Goal: Communication & Community: Participate in discussion

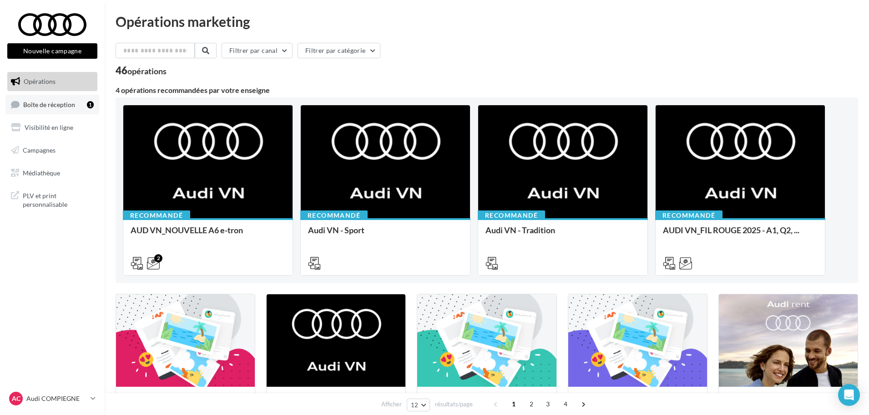
click at [60, 100] on link "Boîte de réception 1" at bounding box center [52, 105] width 94 height 20
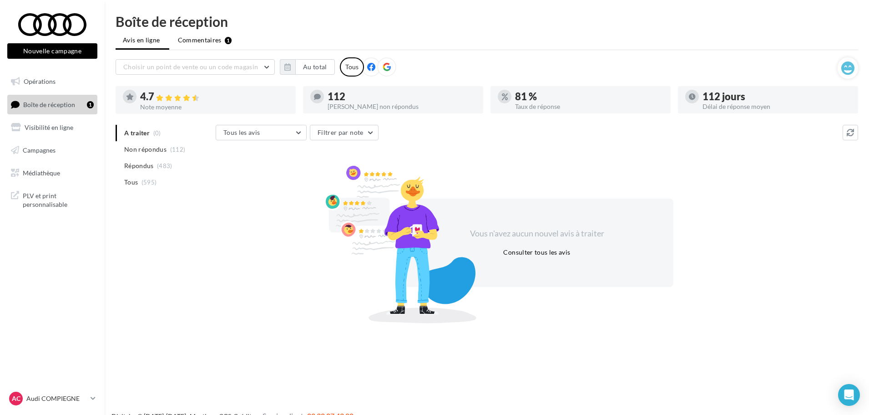
click at [210, 42] on span "Commentaires" at bounding box center [200, 40] width 44 height 9
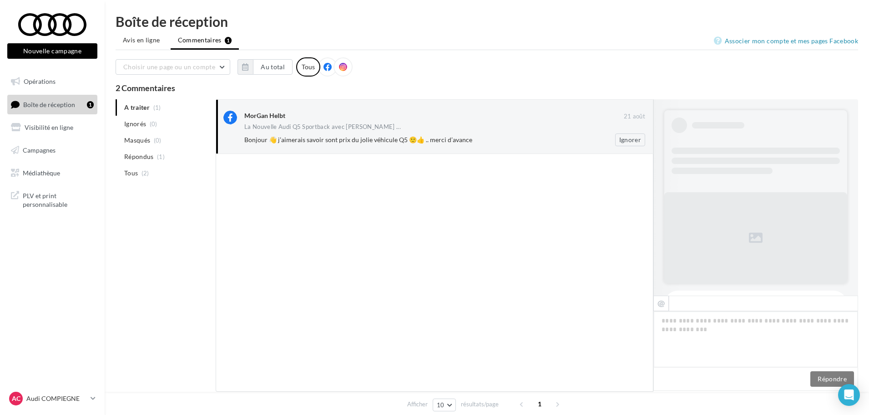
scroll to position [336, 0]
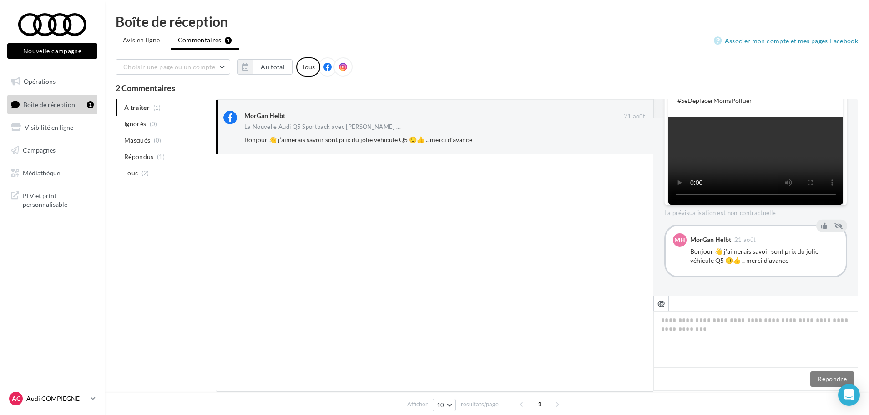
click at [66, 398] on p "Audi COMPIEGNE" at bounding box center [56, 398] width 61 height 9
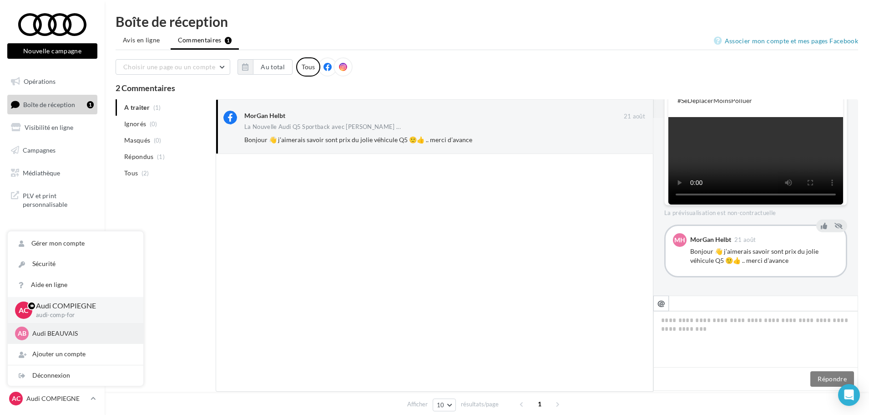
click at [66, 334] on p "Audi BEAUVAIS" at bounding box center [82, 333] width 100 height 9
